Goal: Navigation & Orientation: Find specific page/section

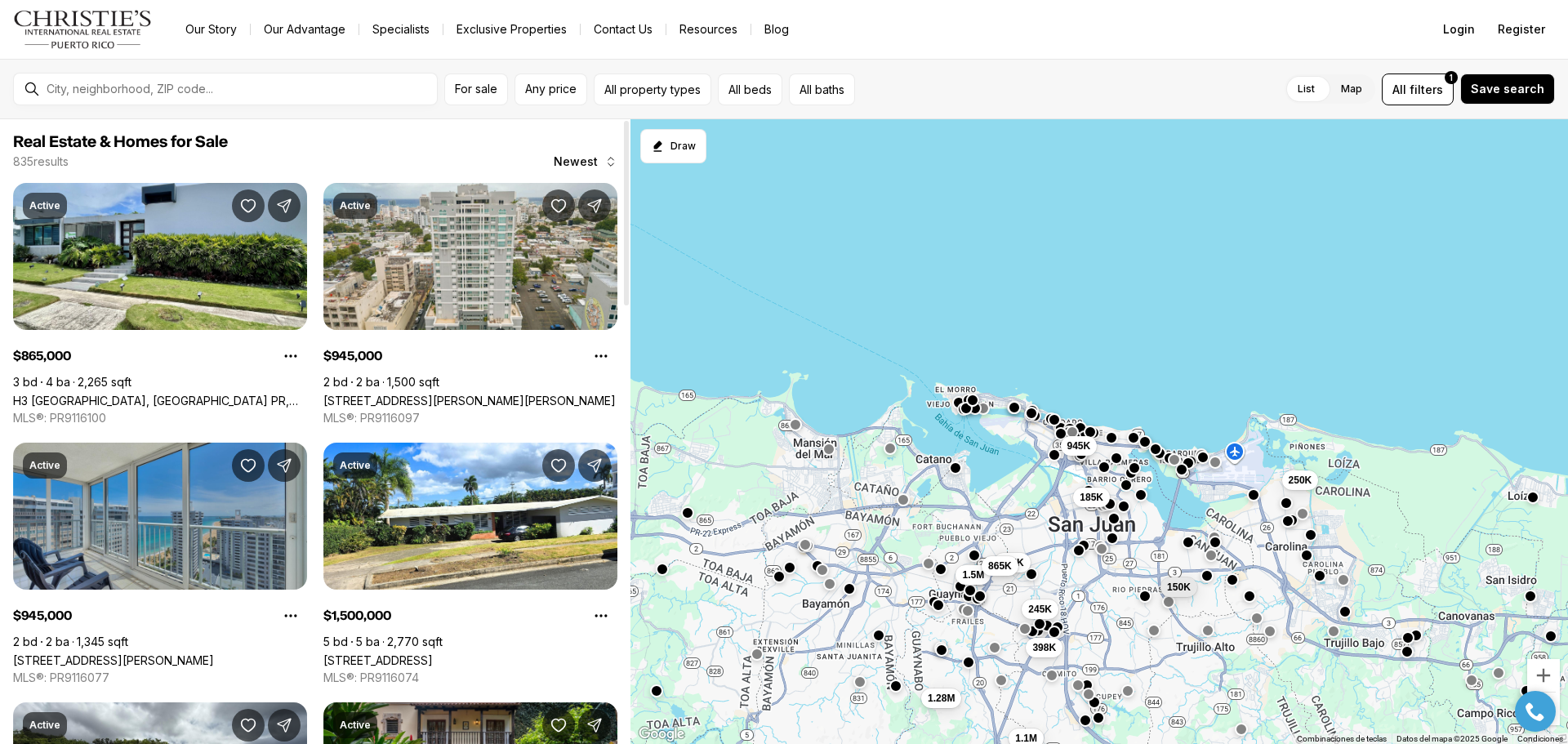
click at [195, 97] on div at bounding box center [238, 88] width 397 height 28
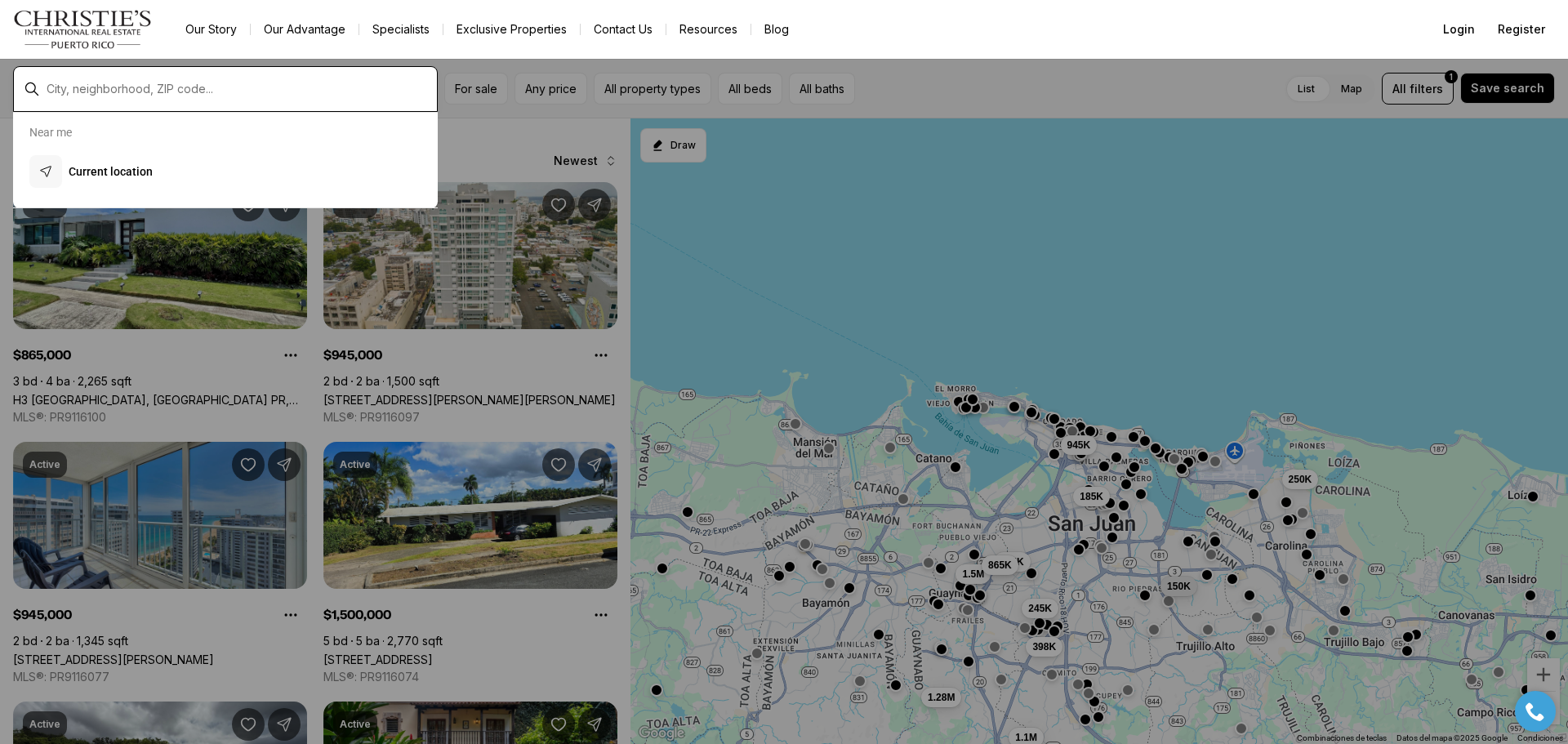
click at [195, 93] on input "text" at bounding box center [238, 88] width 384 height 14
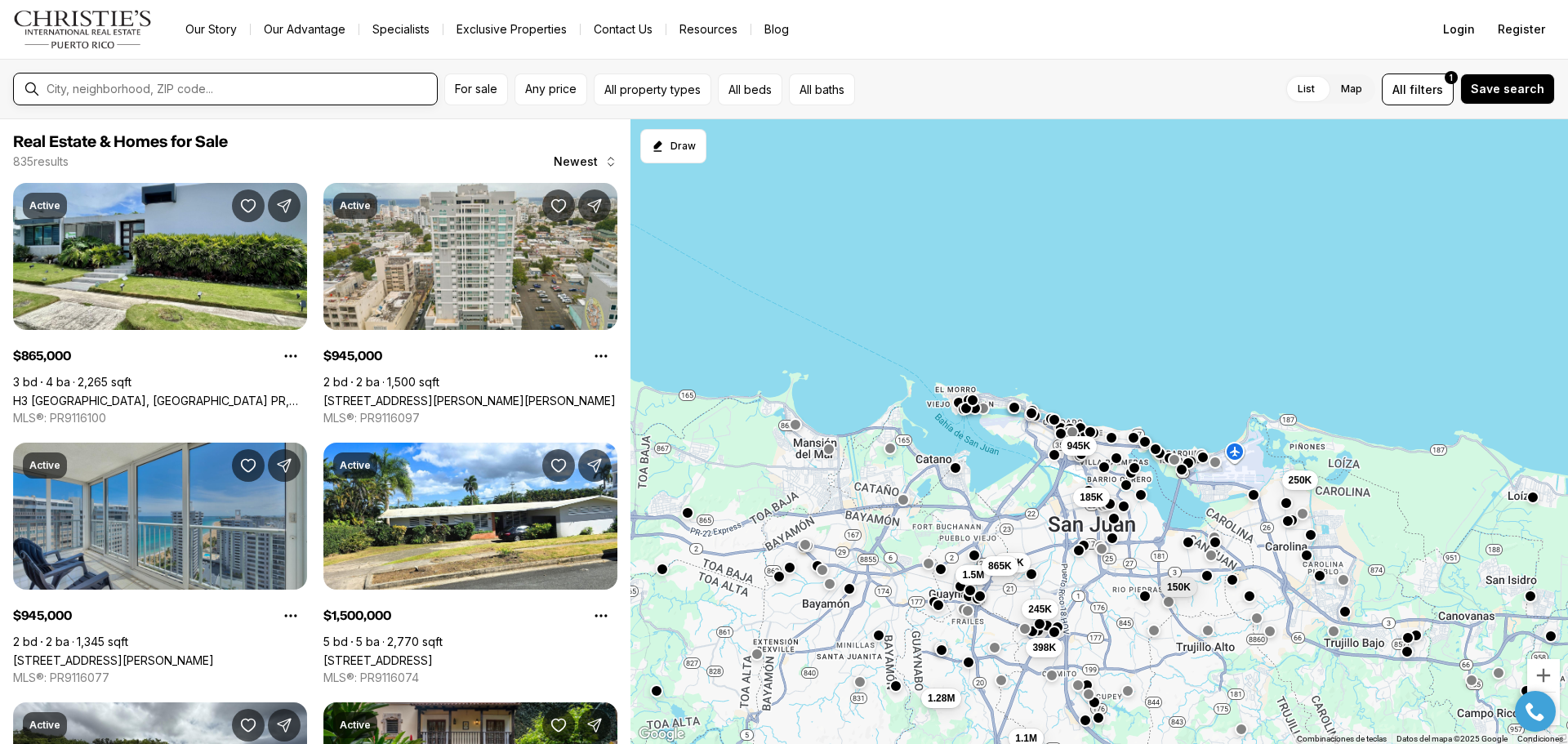
click at [195, 93] on input "text" at bounding box center [238, 88] width 384 height 14
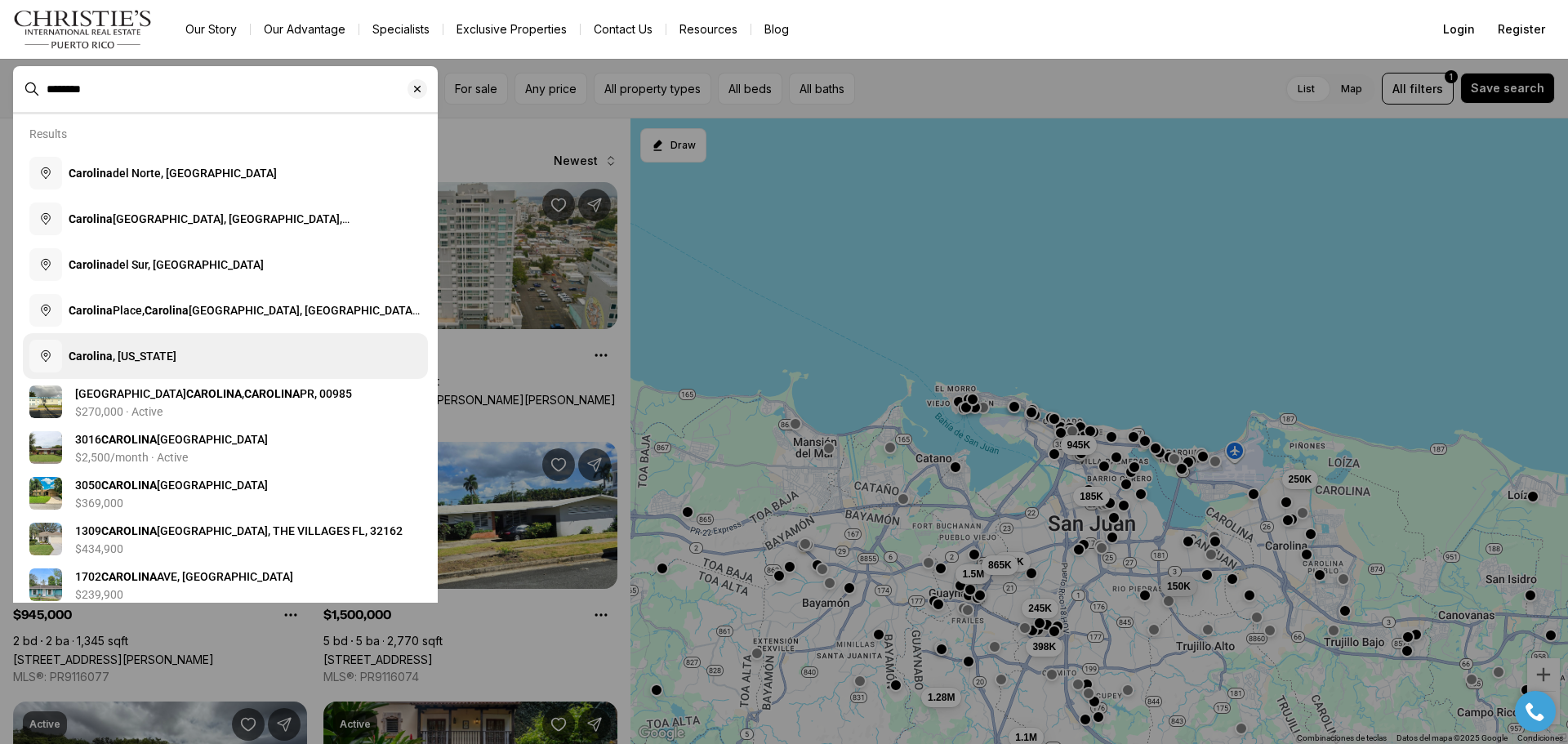
type input "********"
click at [187, 348] on button "[GEOGRAPHIC_DATA] , [US_STATE]" at bounding box center [225, 356] width 405 height 46
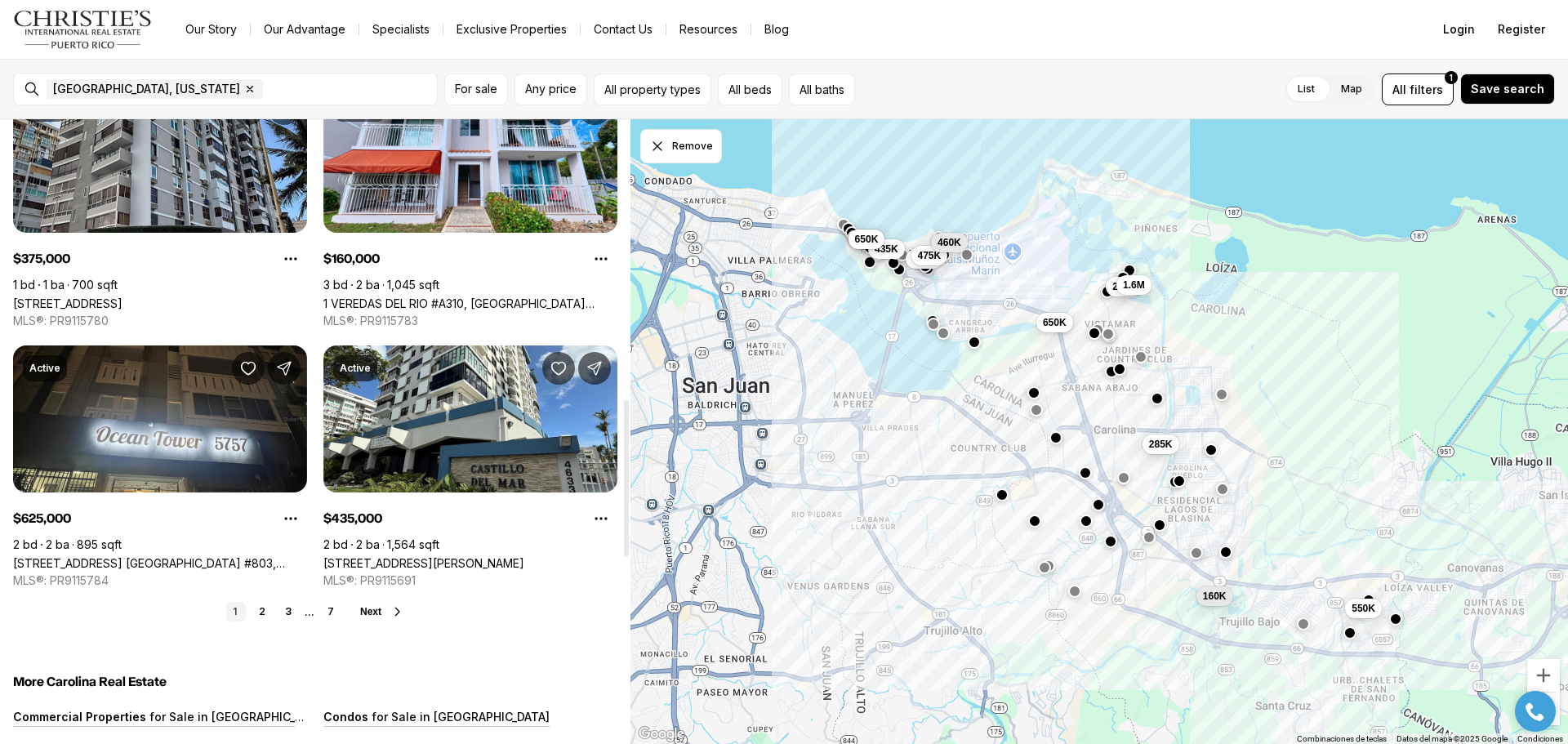
scroll to position [1144, 0]
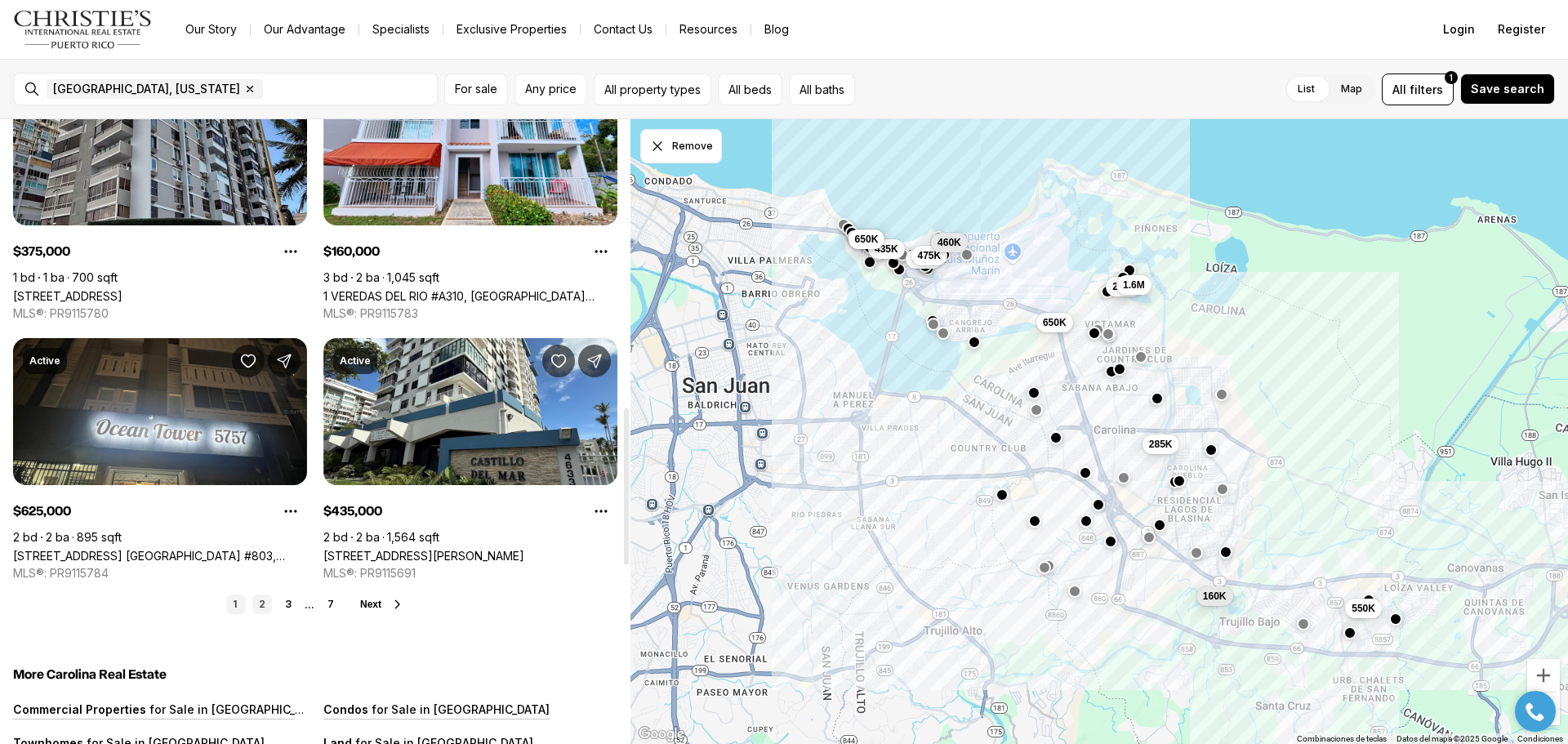
click at [256, 597] on link "2" at bounding box center [262, 604] width 20 height 20
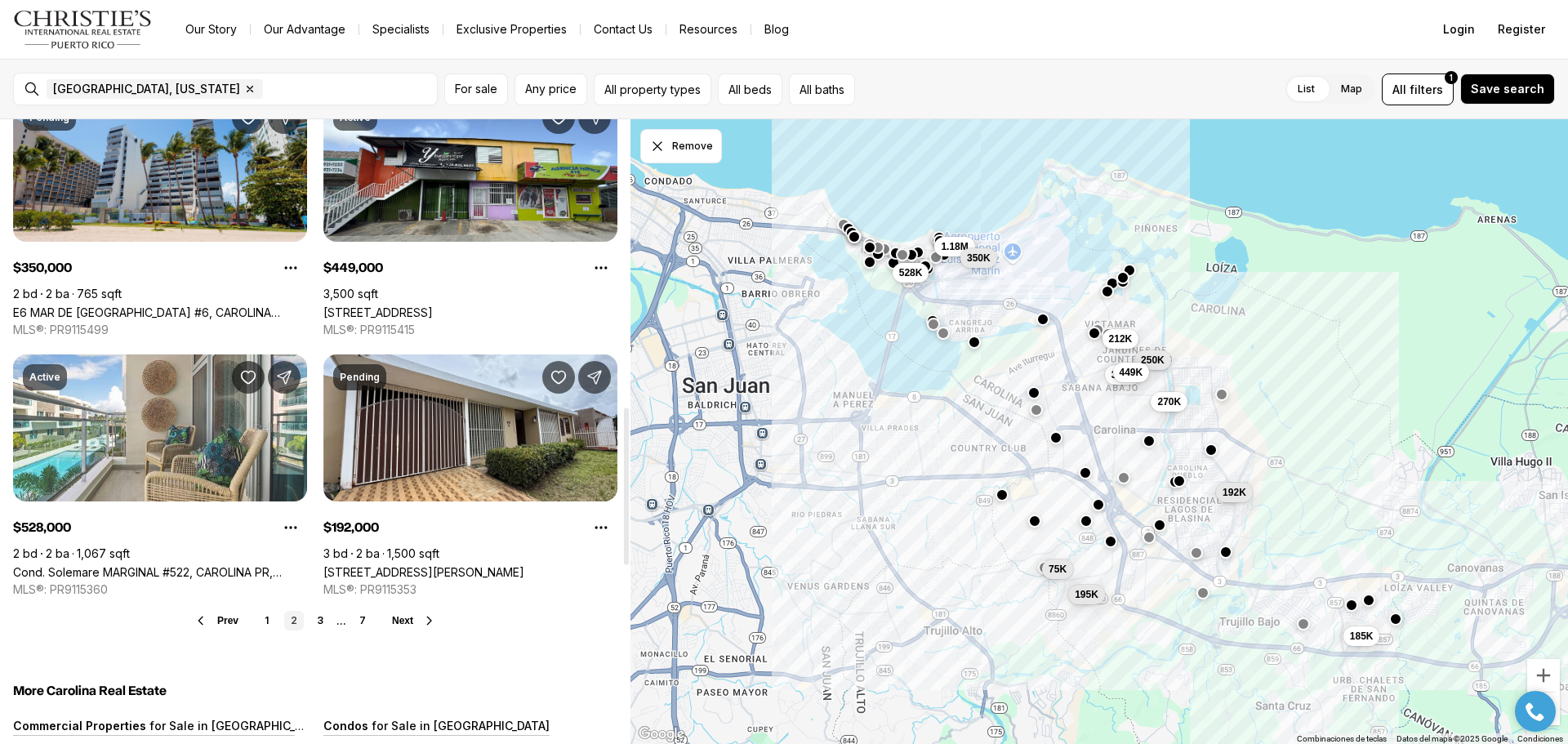
scroll to position [1144, 0]
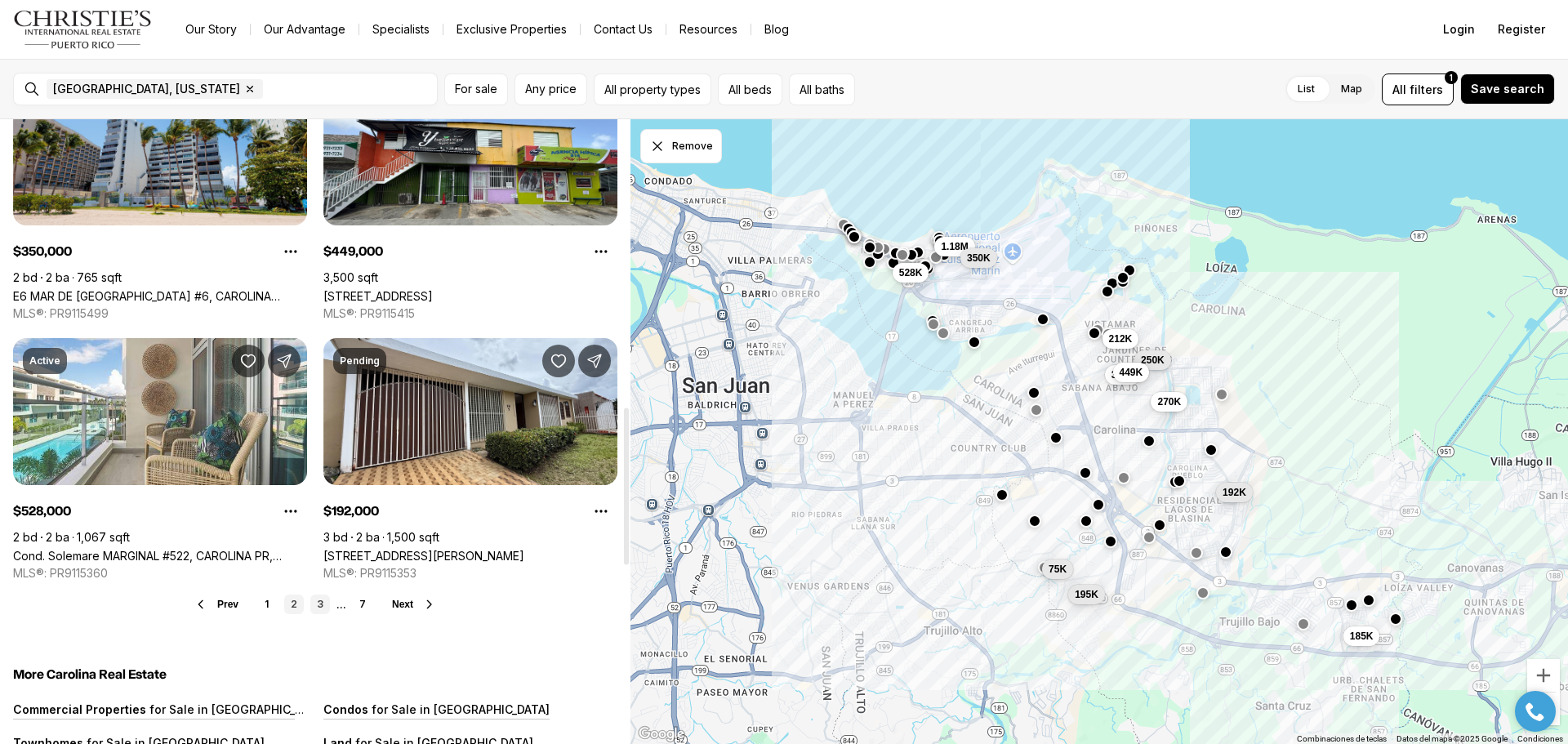
click at [317, 603] on link "3" at bounding box center [320, 604] width 20 height 20
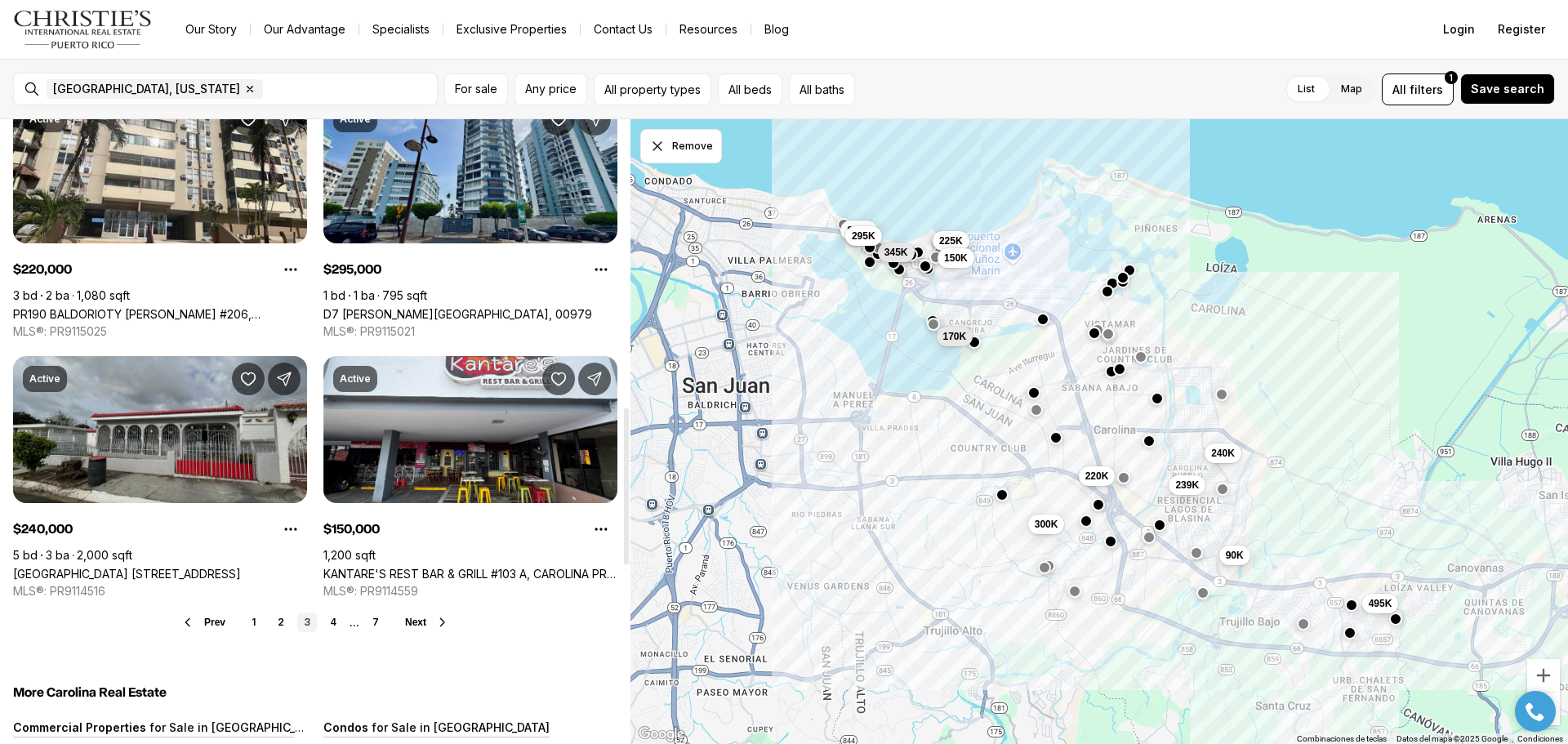
scroll to position [1144, 0]
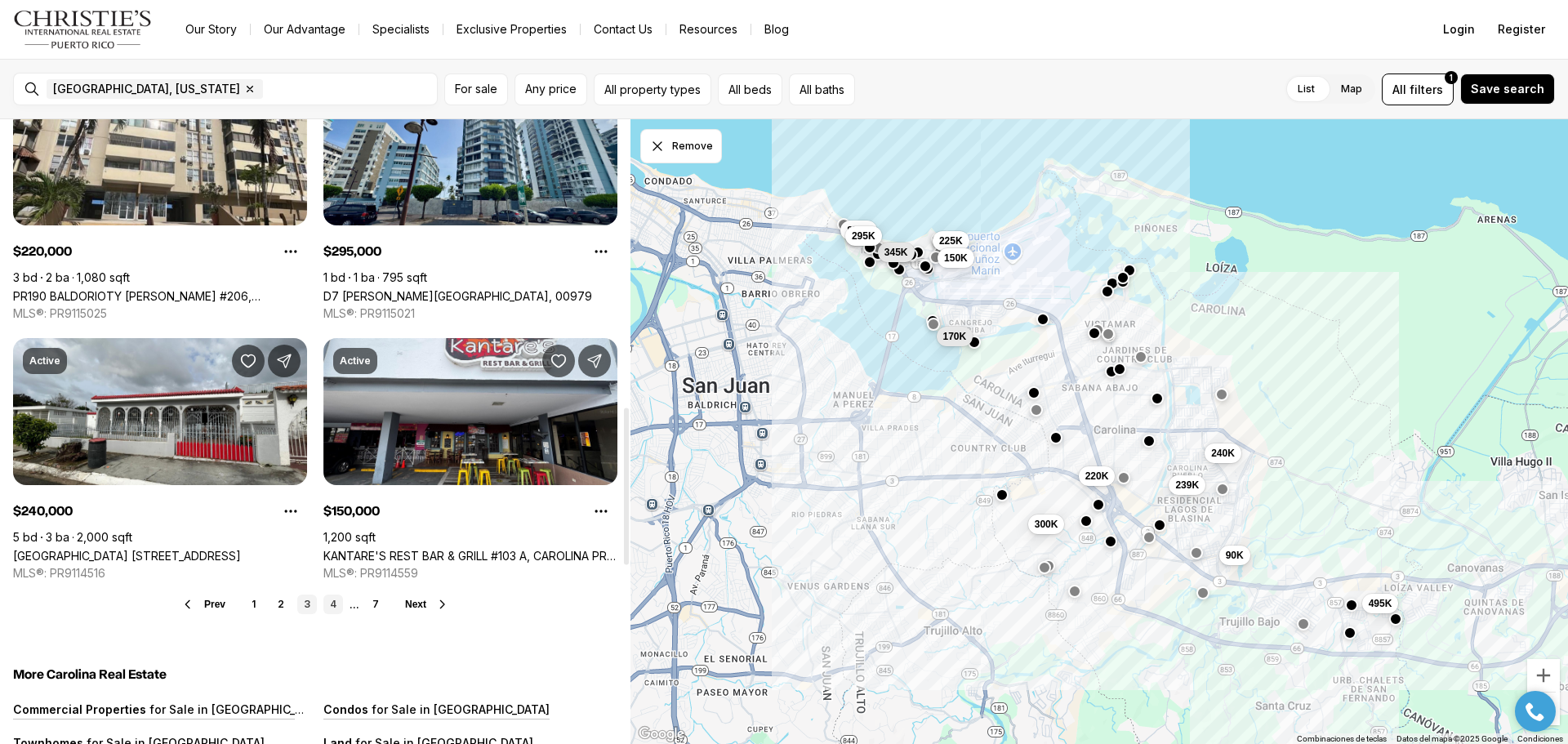
click at [331, 605] on link "4" at bounding box center [333, 604] width 20 height 20
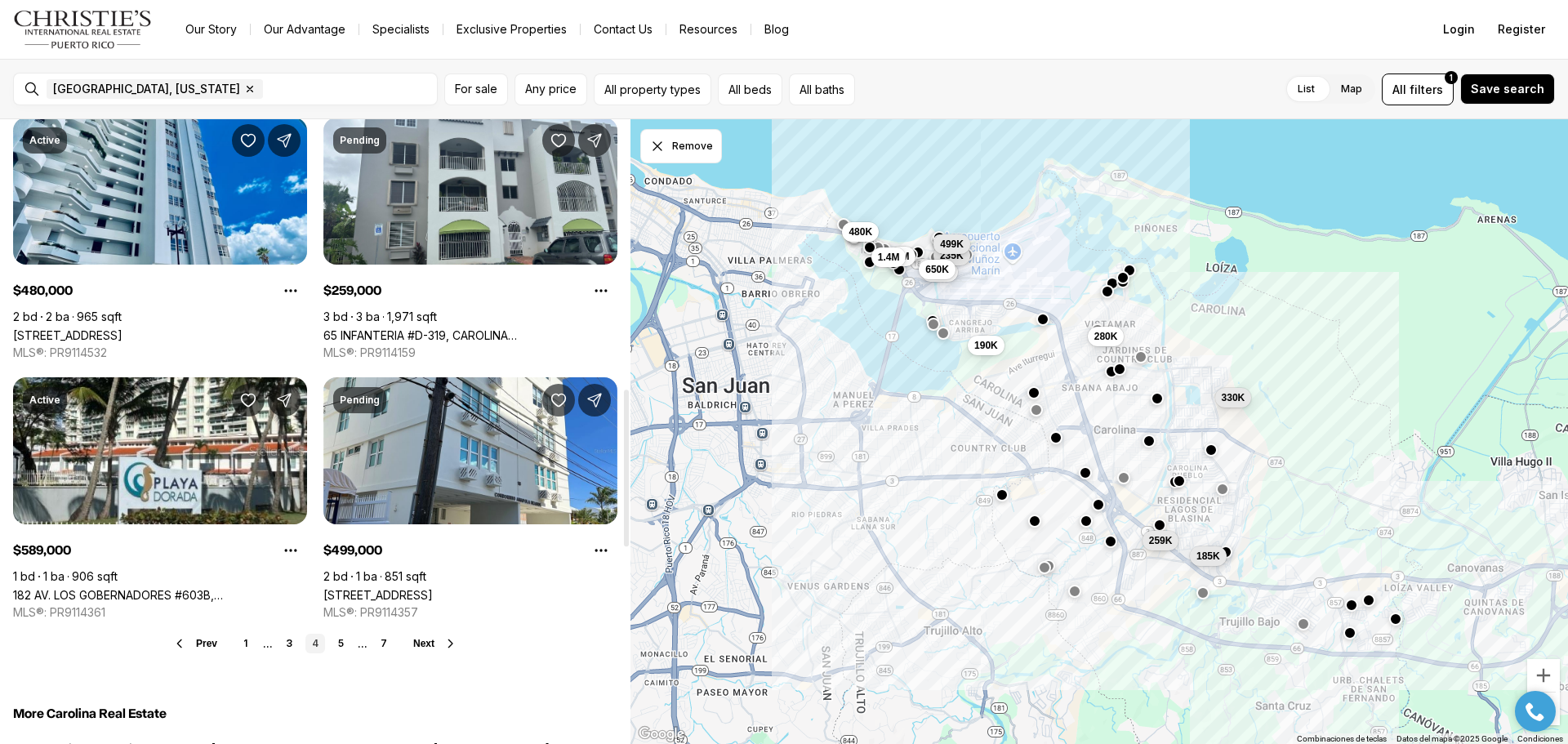
scroll to position [1144, 0]
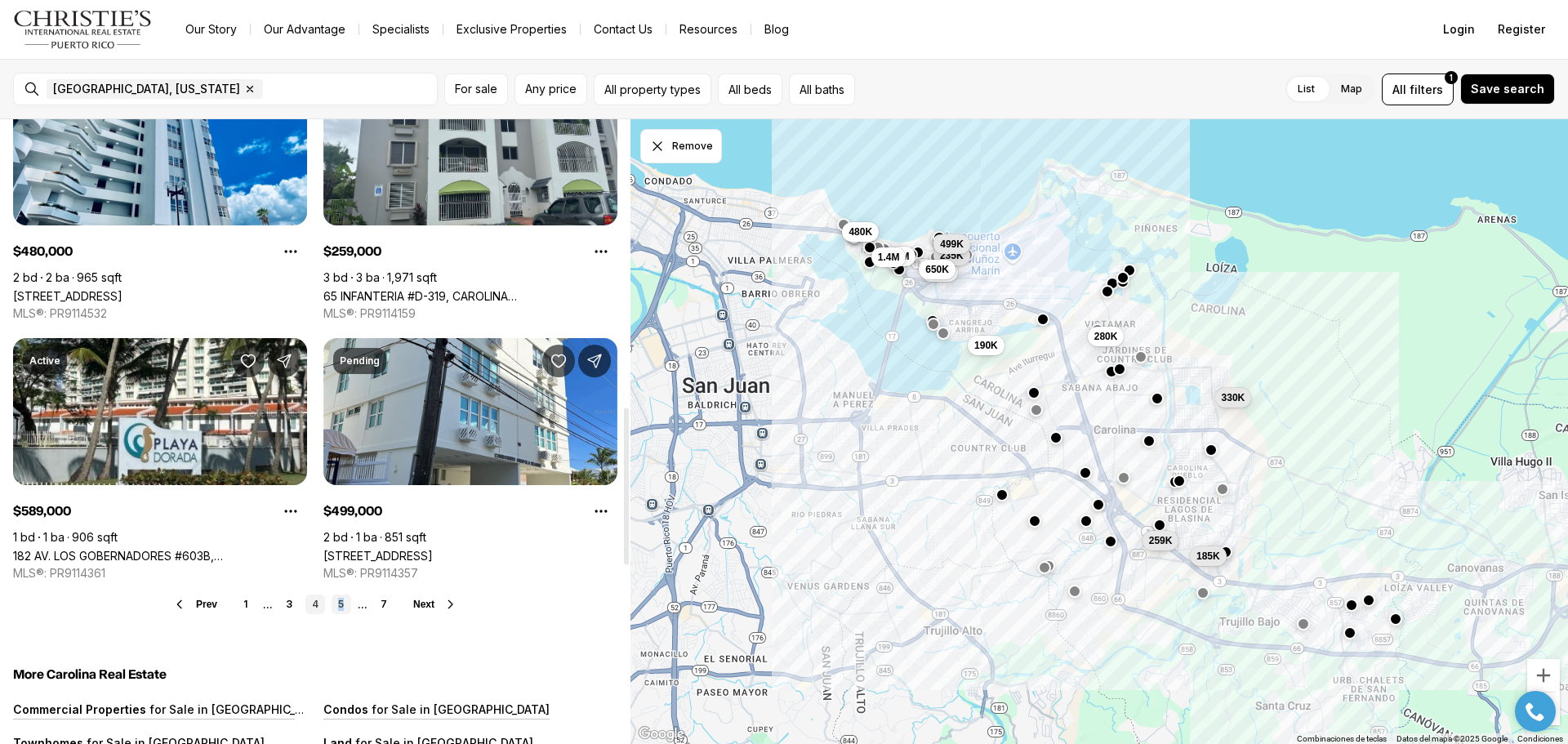
click at [339, 607] on link "5" at bounding box center [341, 604] width 20 height 20
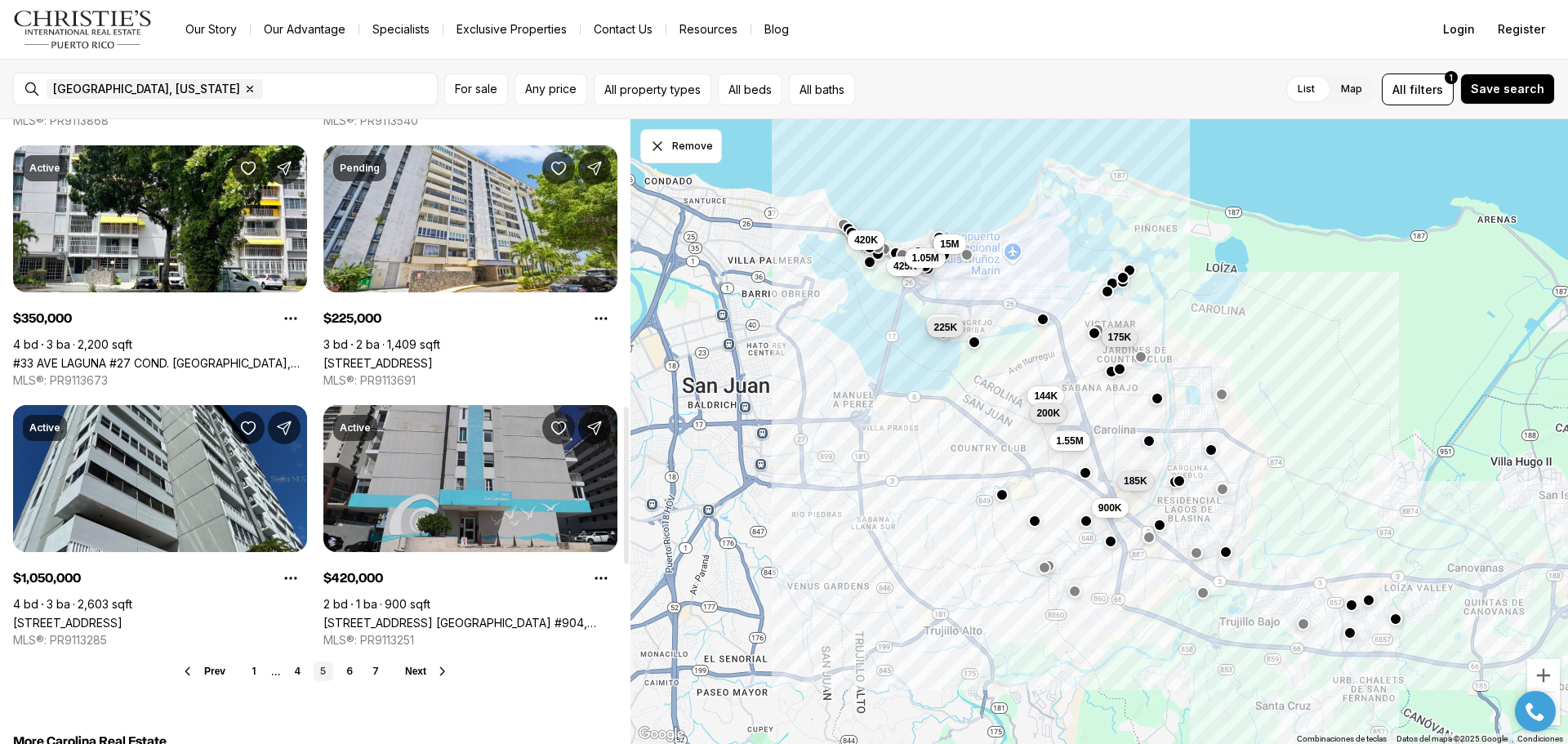
scroll to position [1144, 0]
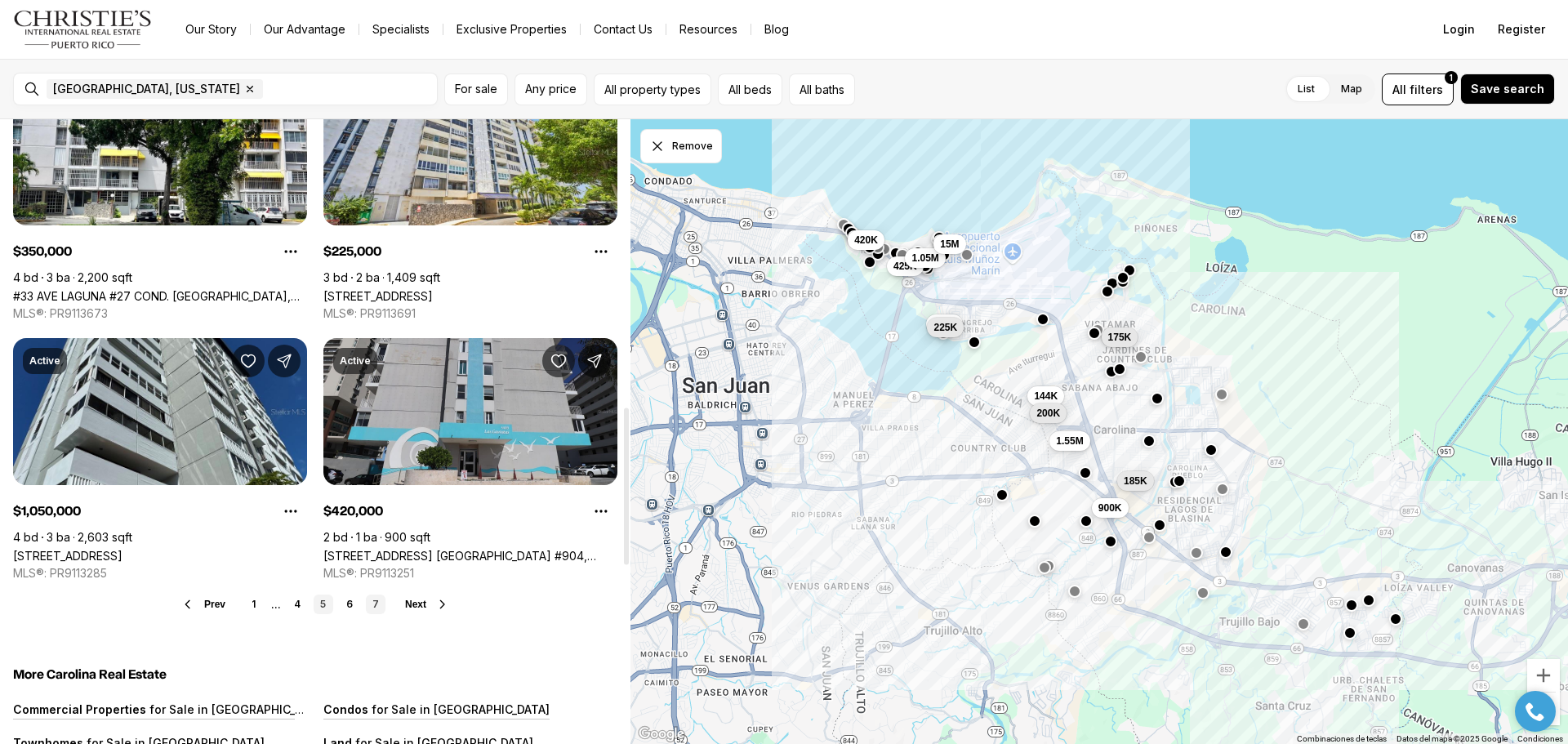
click at [373, 602] on link "7" at bounding box center [376, 604] width 20 height 20
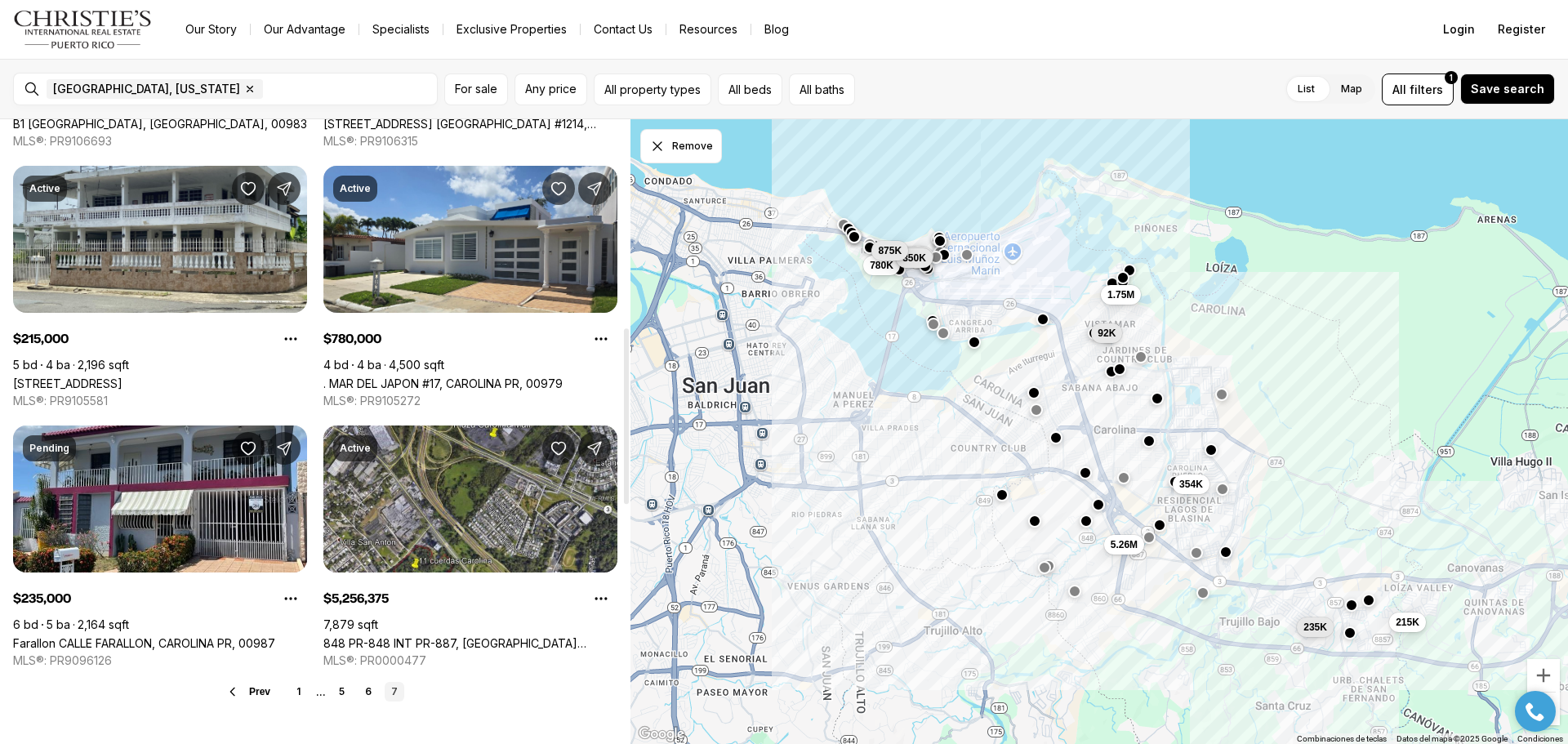
scroll to position [817, 0]
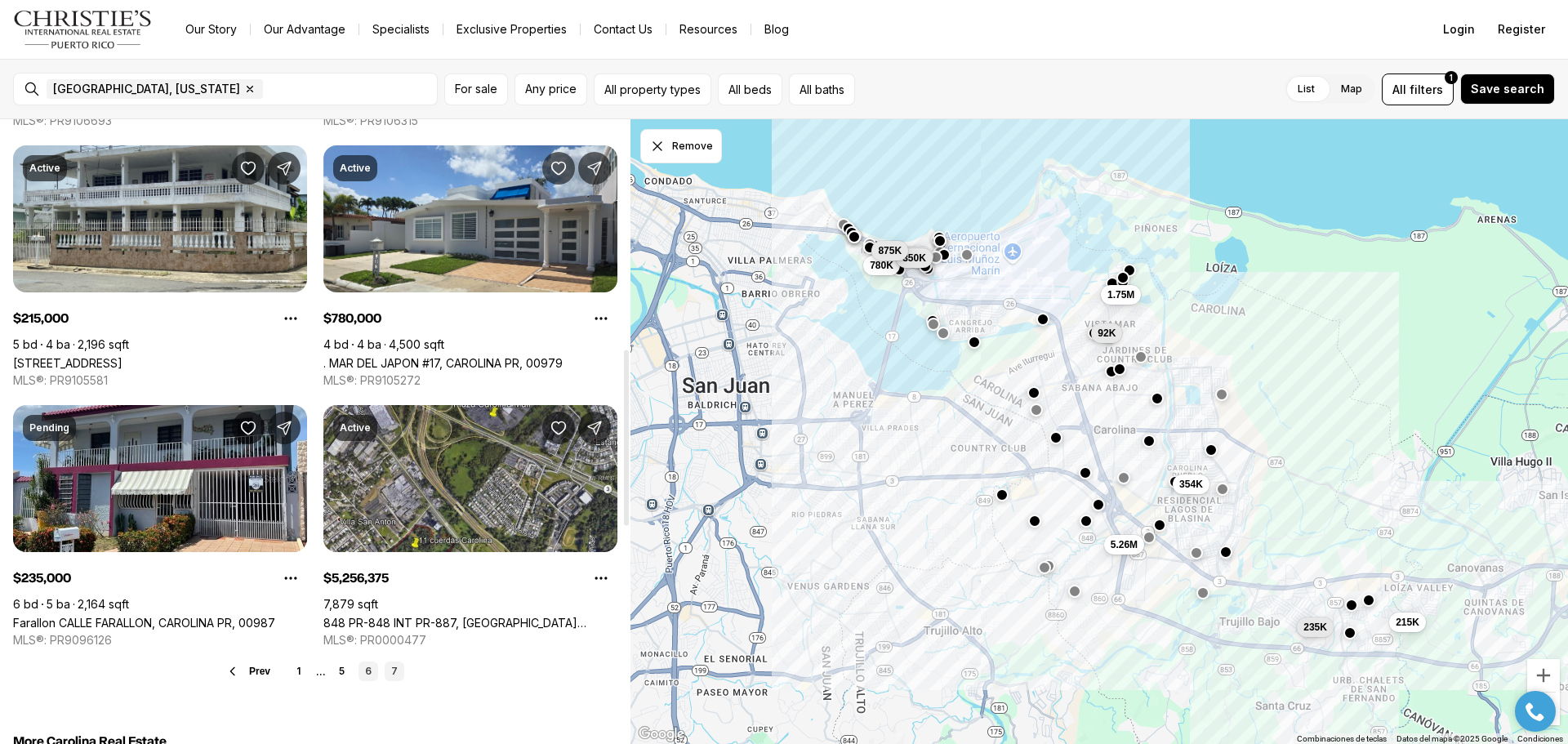
click at [367, 671] on link "6" at bounding box center [368, 671] width 20 height 20
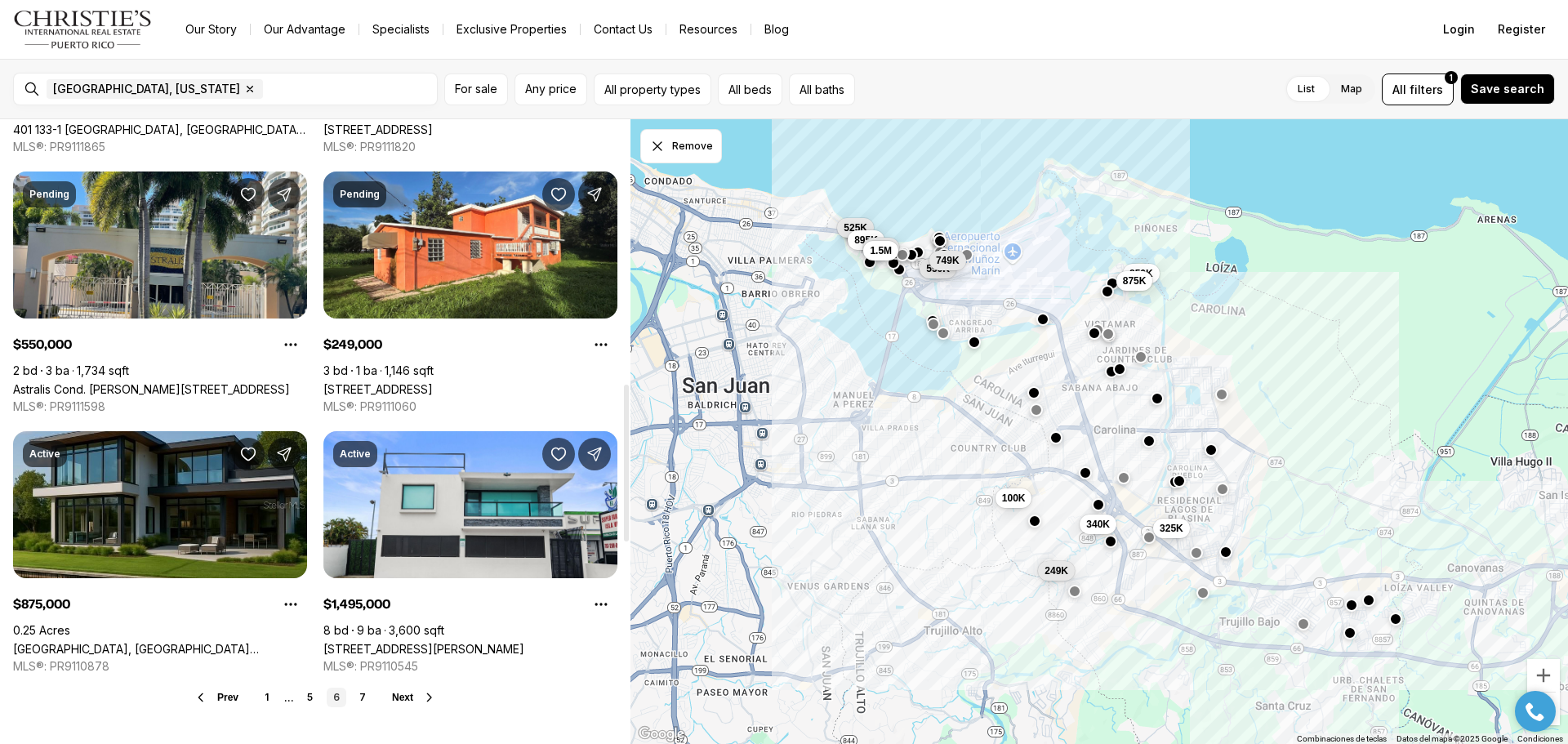
scroll to position [1062, 0]
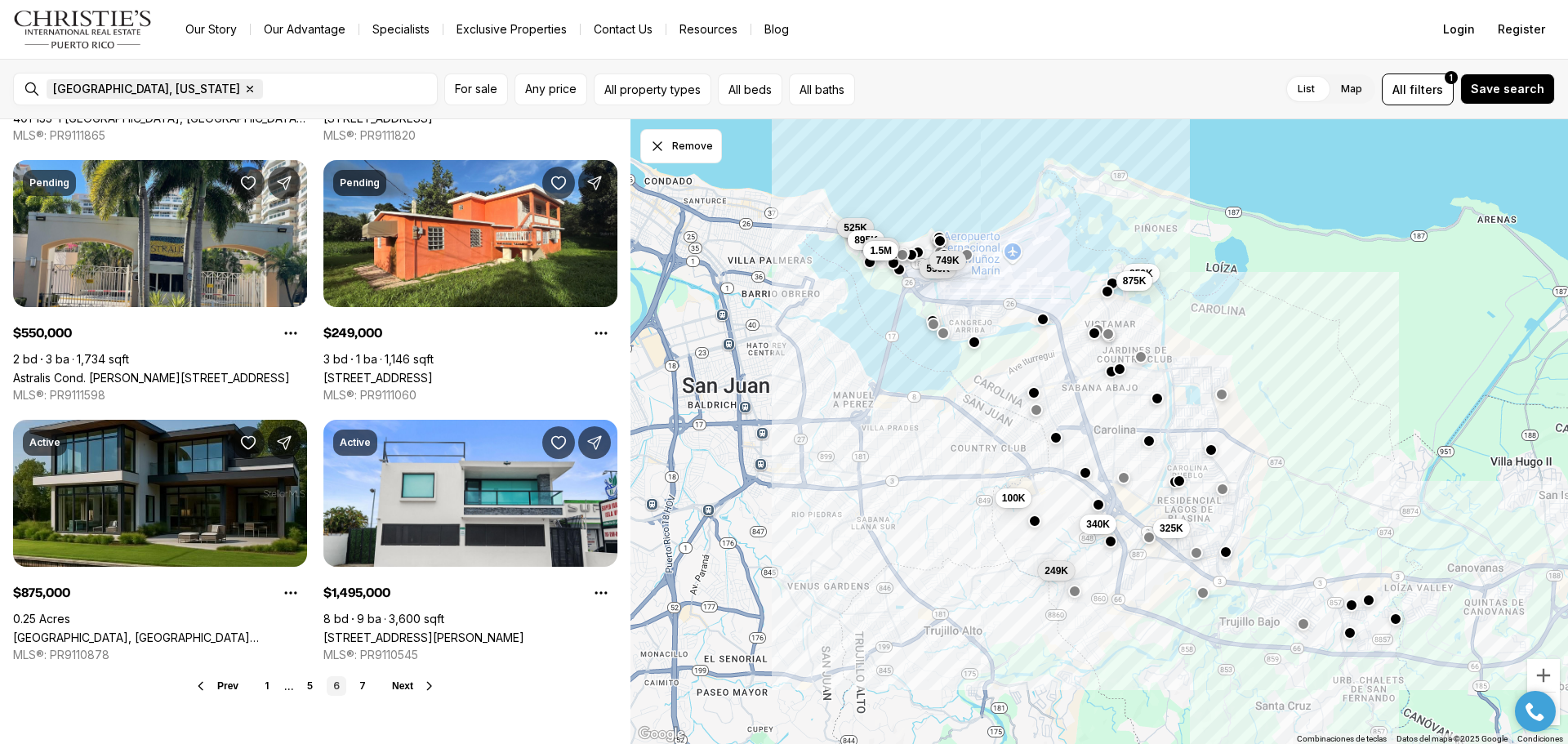
click at [244, 93] on icon "button" at bounding box center [250, 89] width 13 height 13
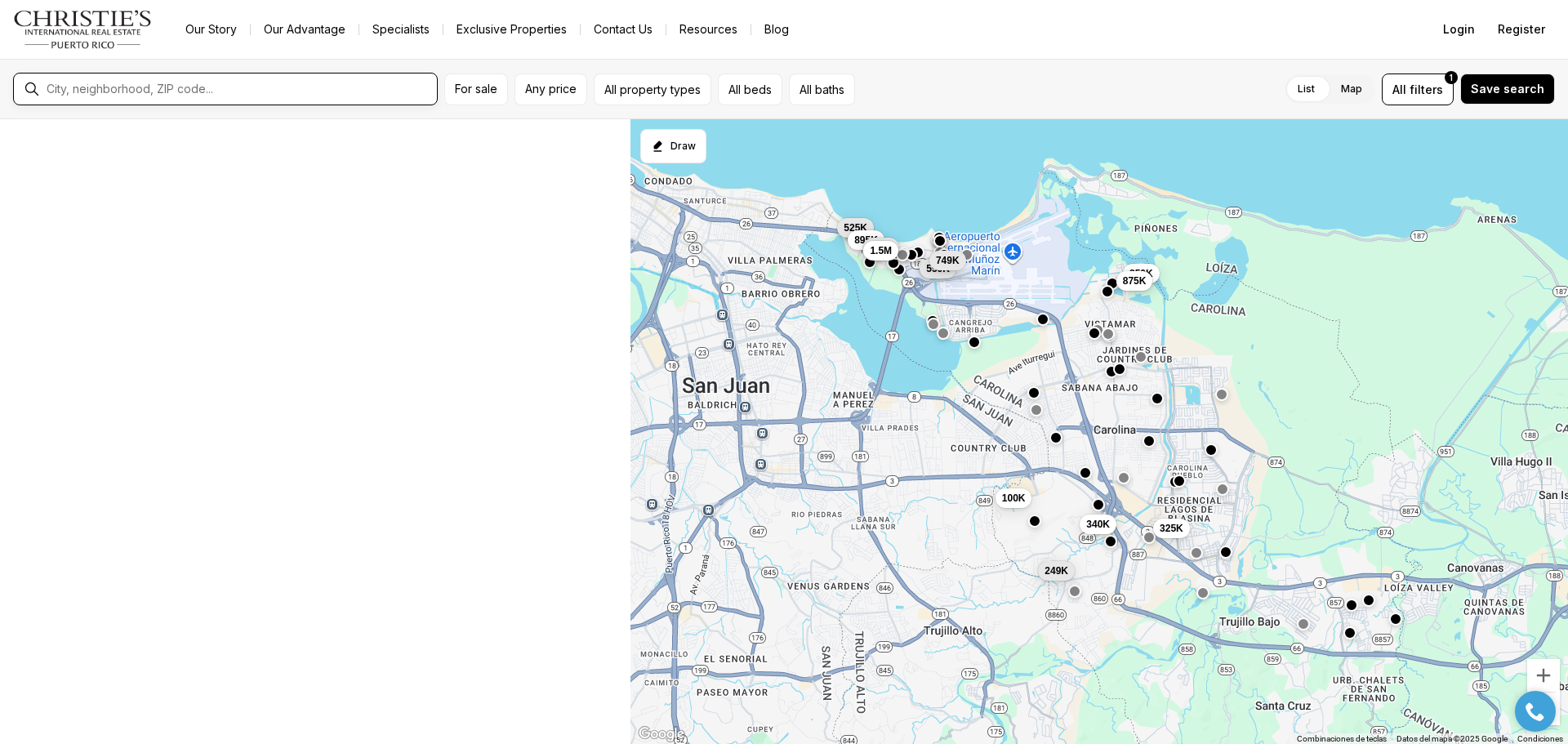
click at [141, 86] on input "text" at bounding box center [238, 88] width 384 height 14
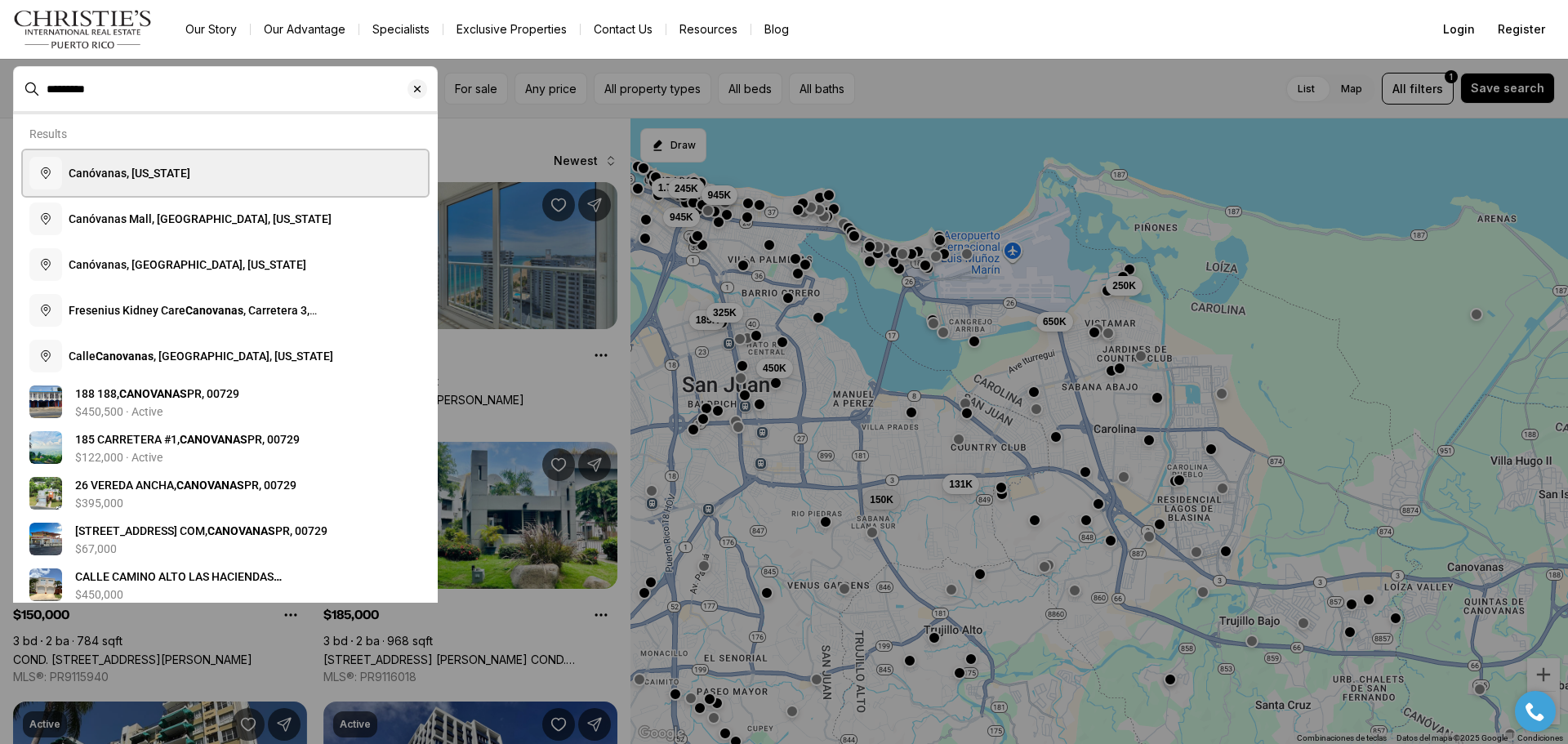
click at [152, 161] on button "Canóvanas, [US_STATE]" at bounding box center [225, 173] width 405 height 46
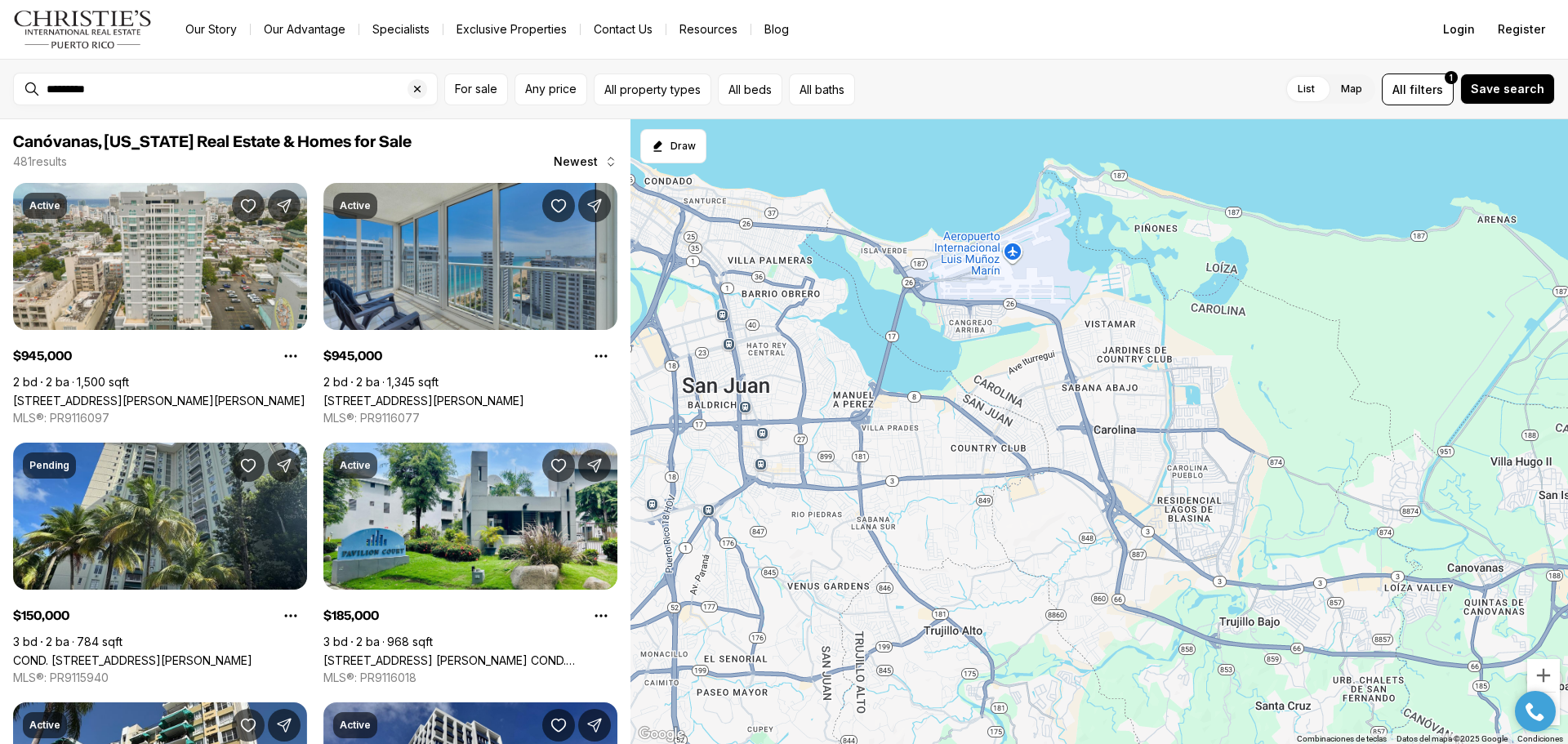
type input "**********"
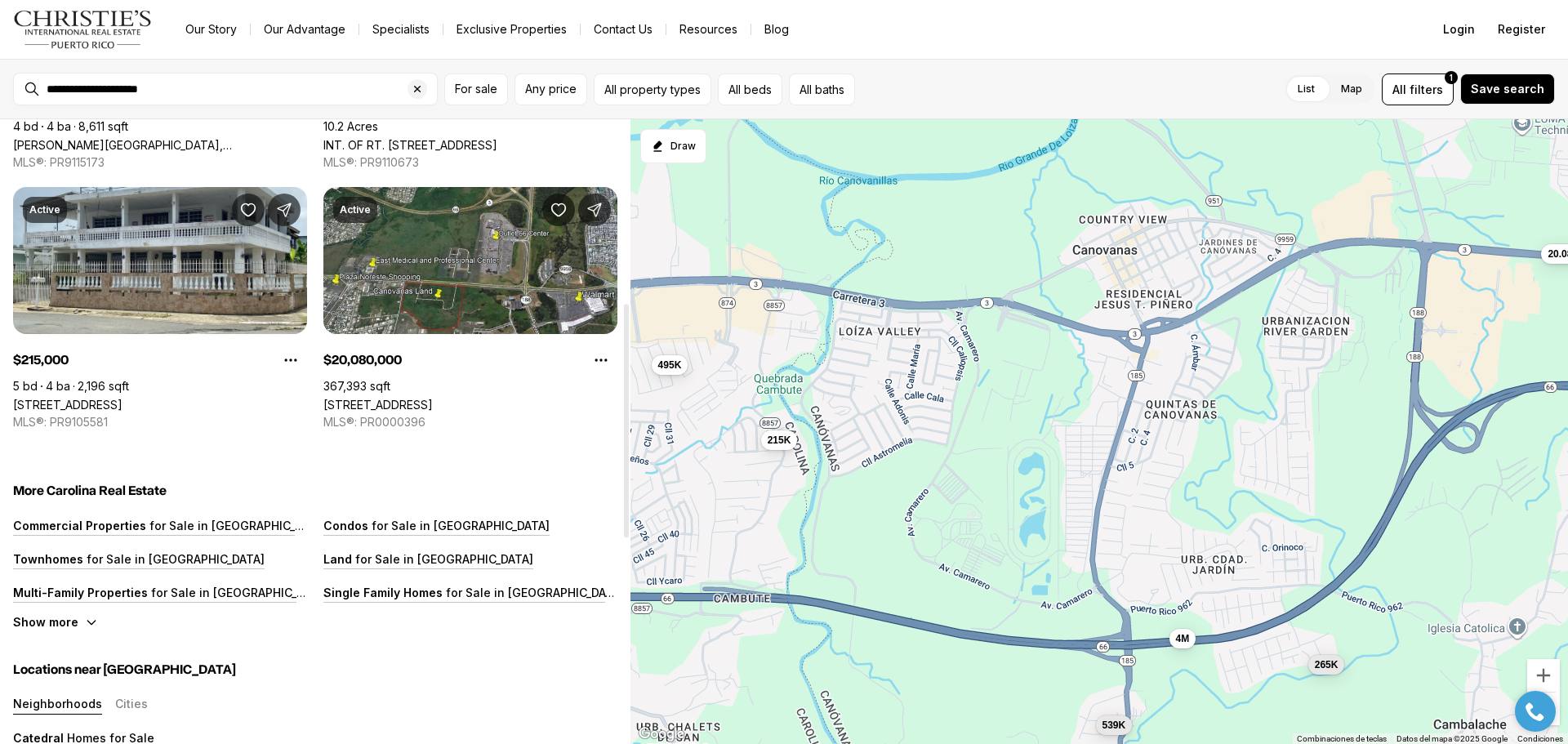
scroll to position [490, 0]
